Goal: Task Accomplishment & Management: Use online tool/utility

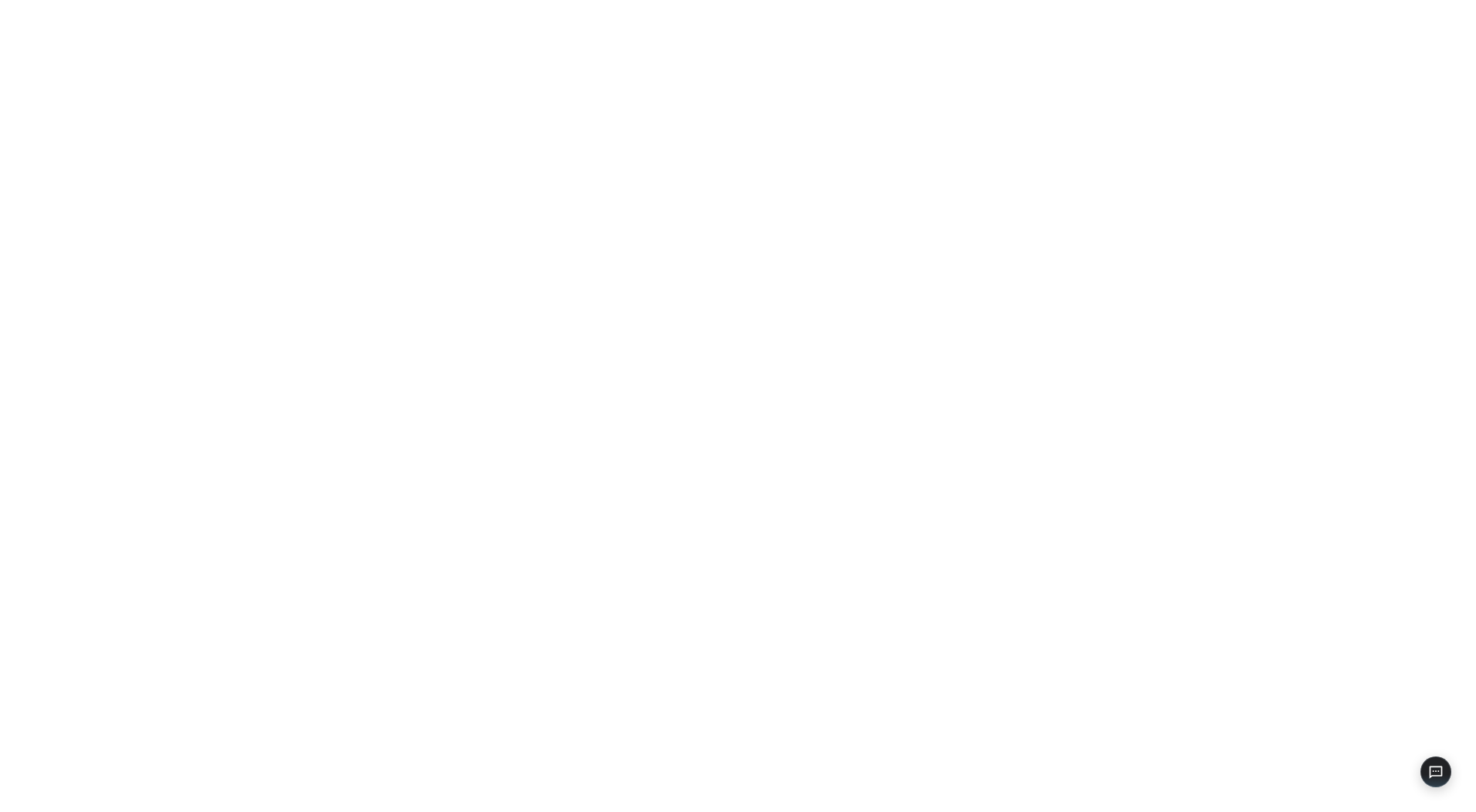
click at [627, 179] on div at bounding box center [738, 406] width 1476 height 812
drag, startPoint x: 604, startPoint y: 20, endPoint x: 624, endPoint y: 96, distance: 78.6
click at [624, 96] on div "Unknown error" at bounding box center [738, 63] width 1476 height 127
